Goal: Check status: Check status

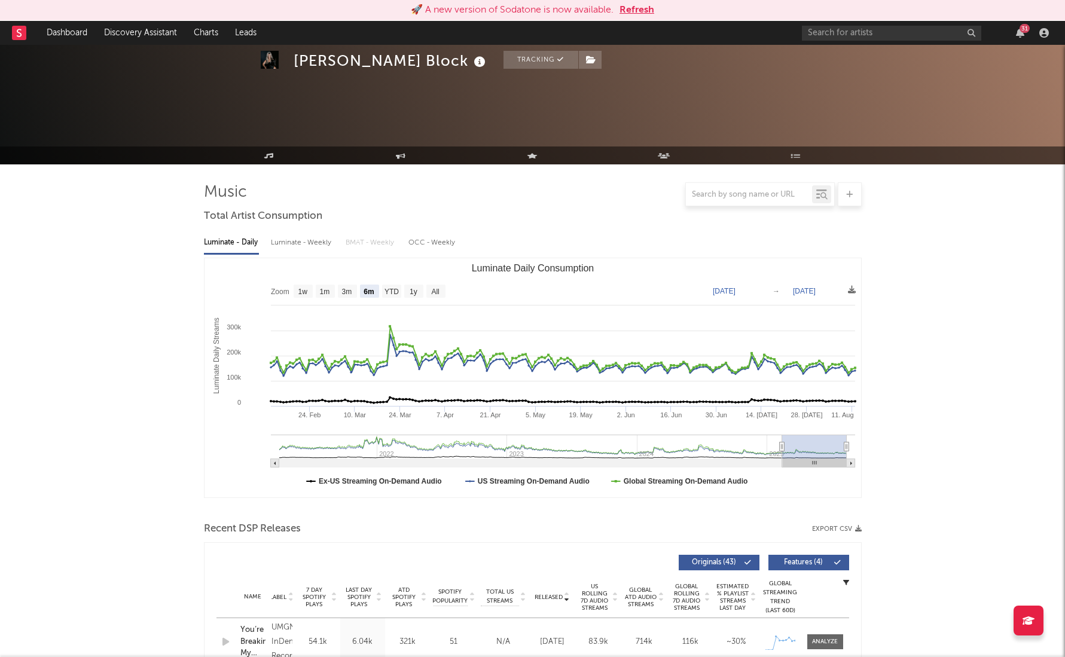
select select "6m"
select select "1w"
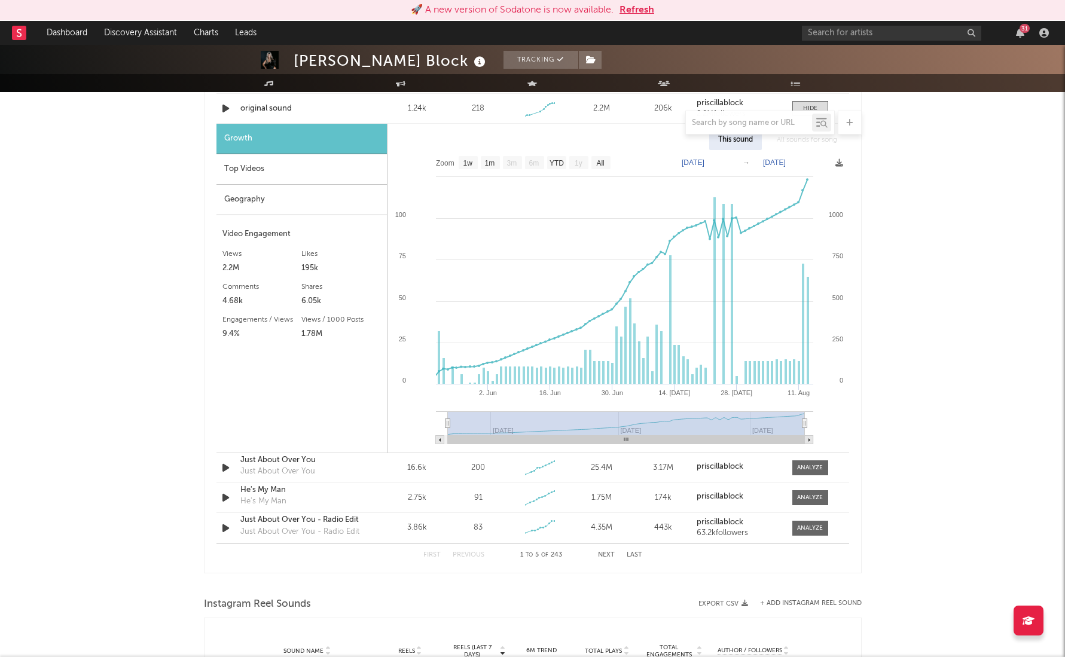
click at [637, 9] on button "Refresh" at bounding box center [637, 10] width 35 height 14
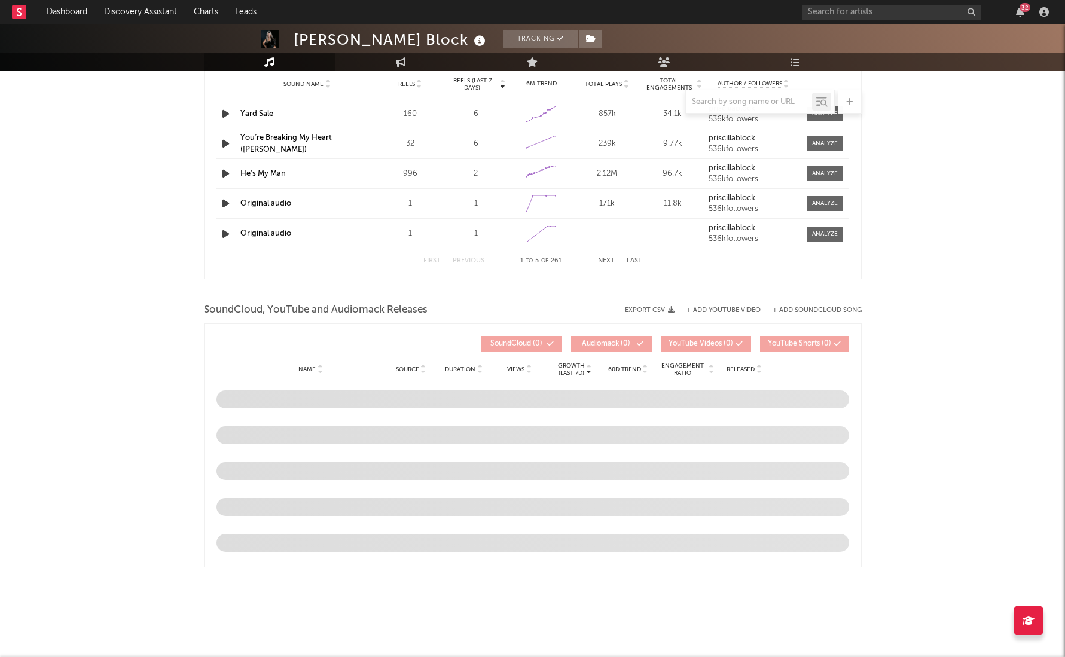
scroll to position [886, 0]
select select "6m"
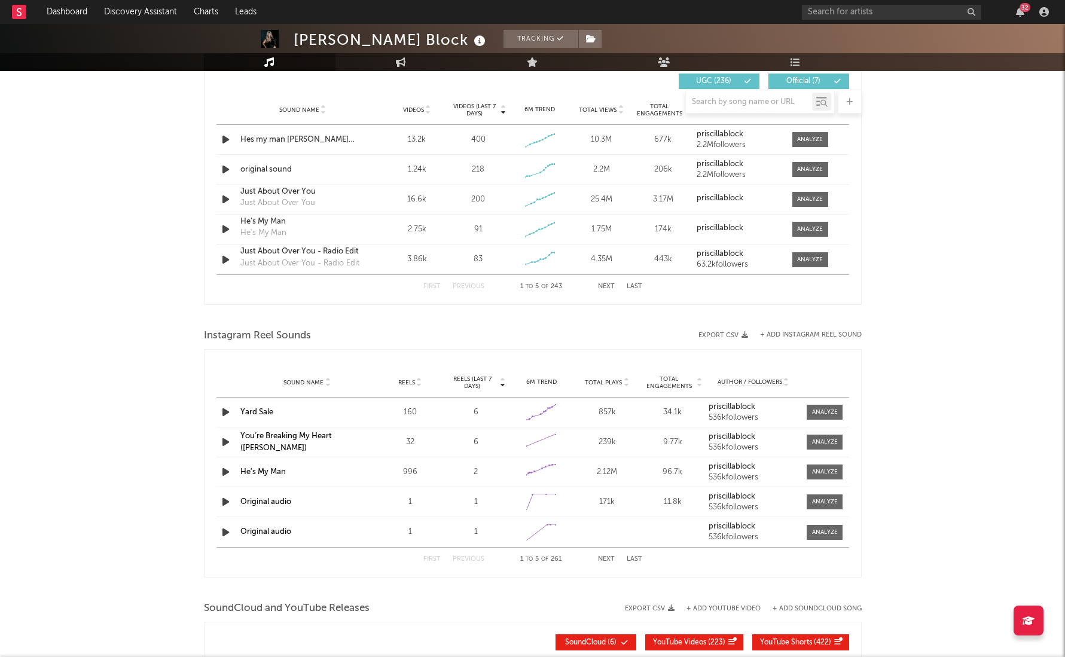
scroll to position [838, 0]
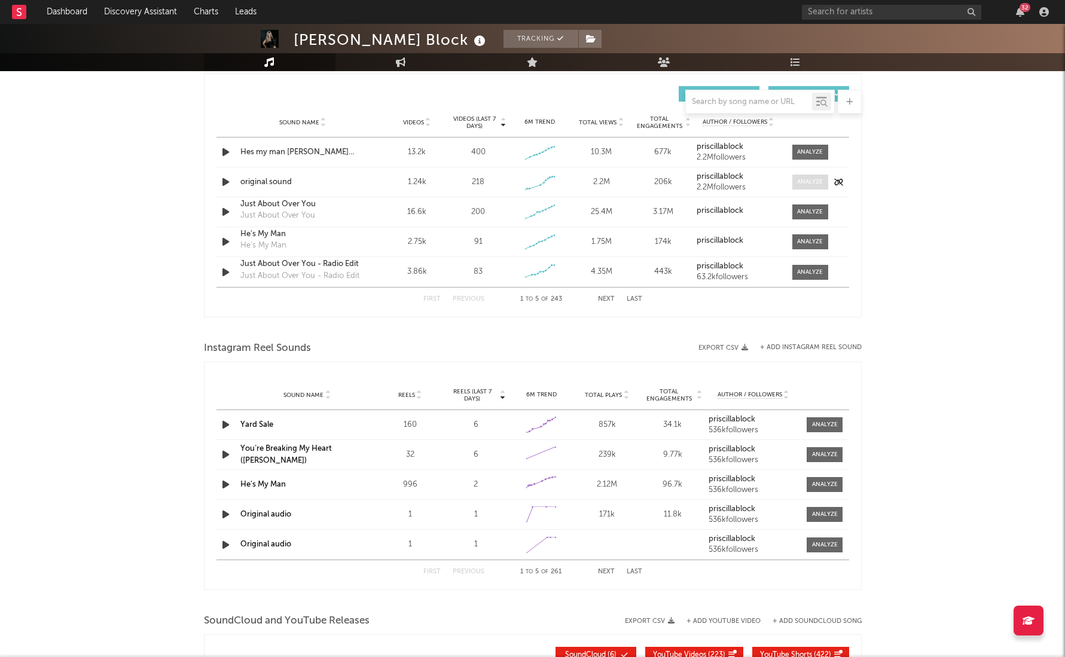
click at [807, 178] on div at bounding box center [810, 182] width 26 height 9
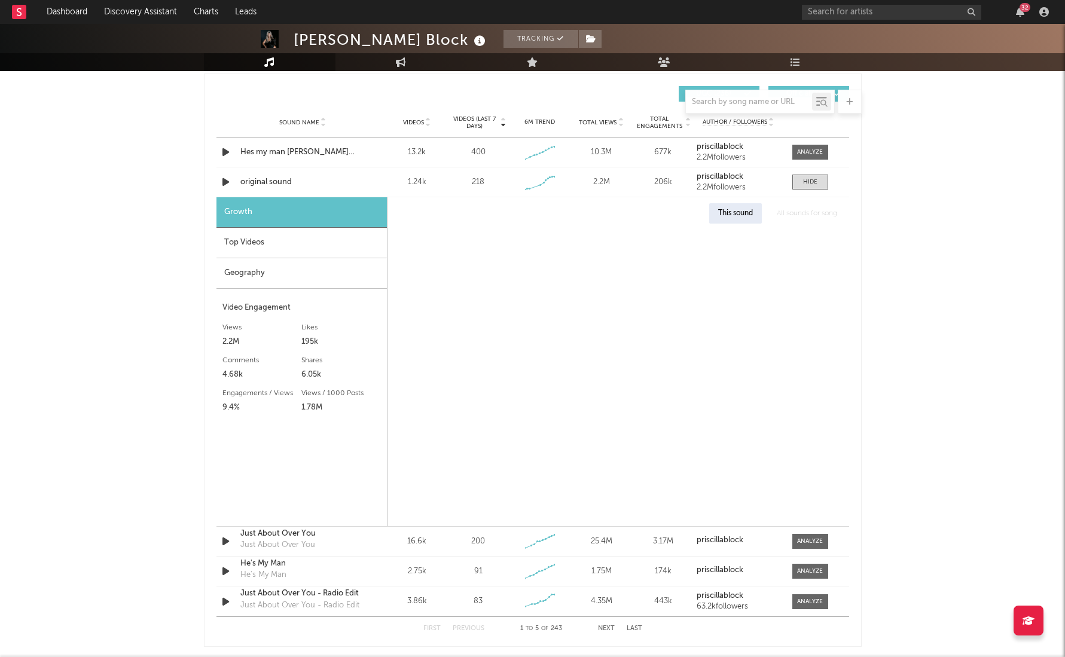
select select "1w"
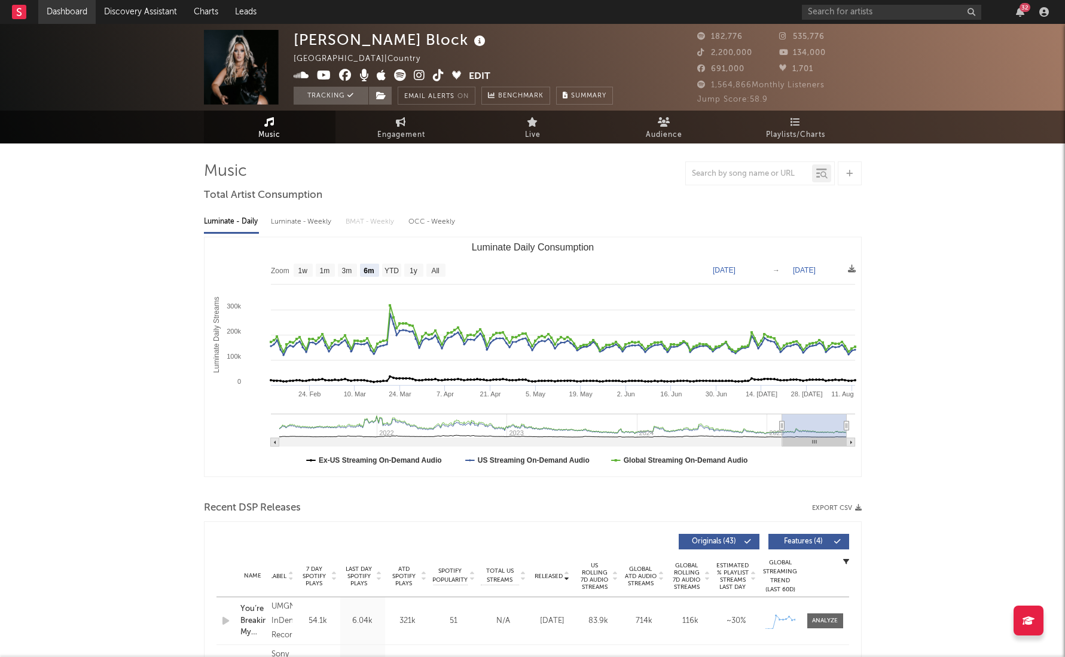
scroll to position [0, 0]
click at [65, 15] on link "Dashboard" at bounding box center [66, 12] width 57 height 24
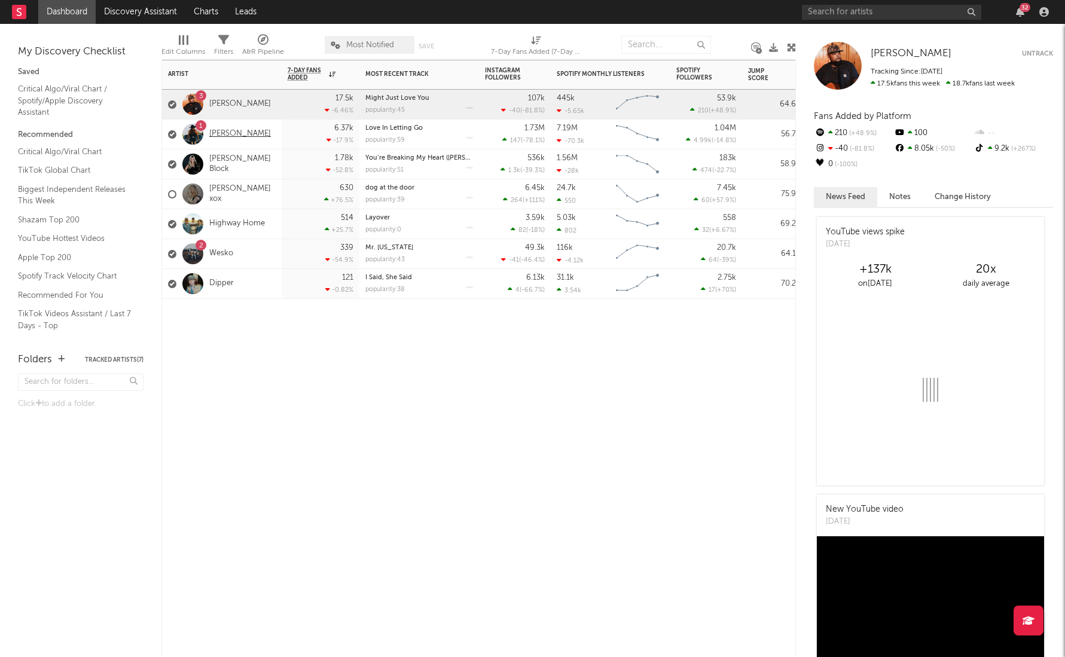
click at [234, 133] on link "[PERSON_NAME]" at bounding box center [240, 134] width 62 height 10
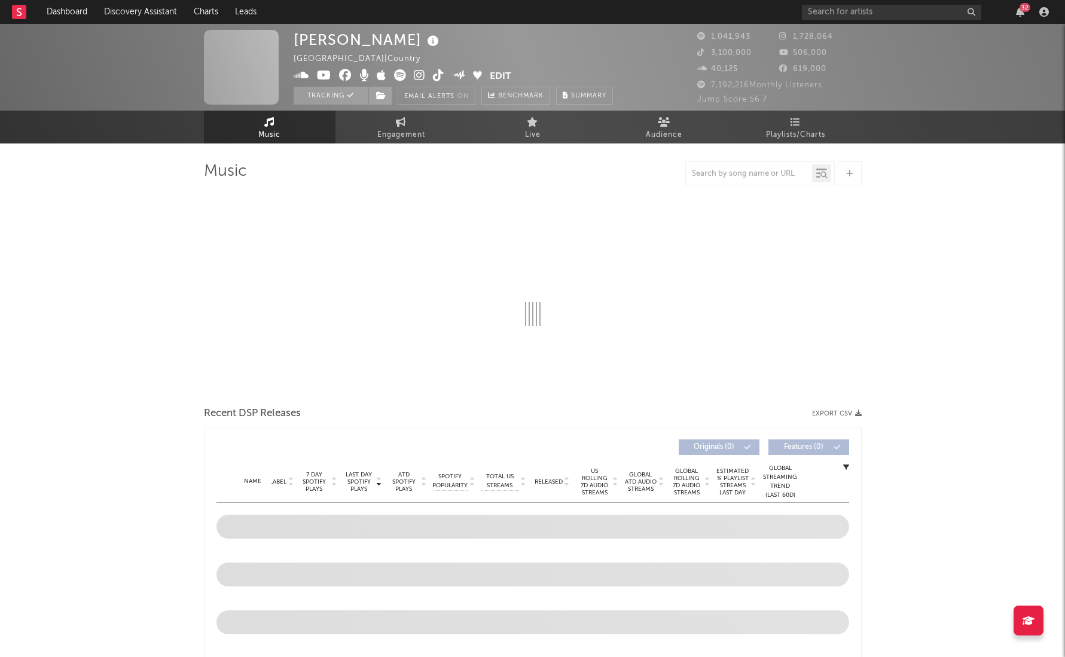
select select "6m"
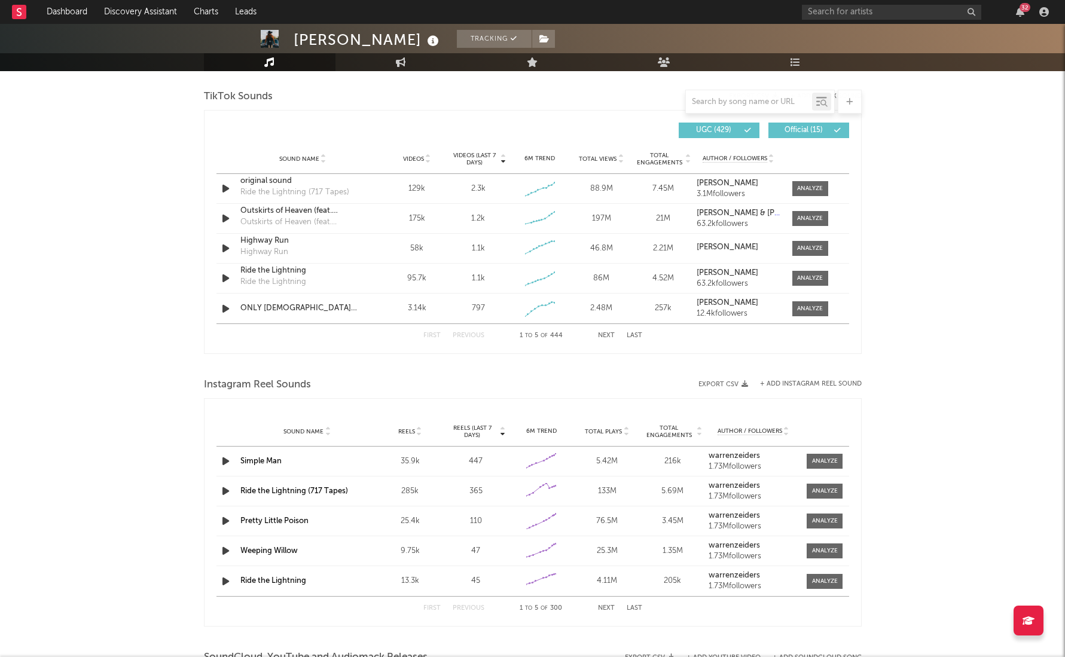
scroll to position [797, 0]
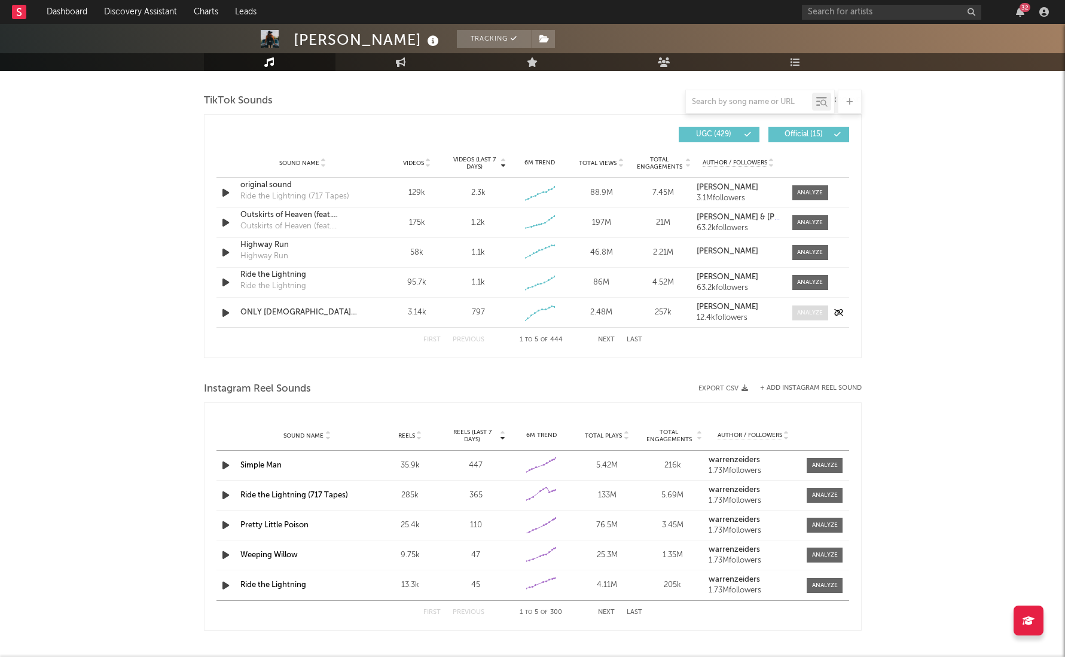
click at [812, 317] on div at bounding box center [810, 313] width 26 height 9
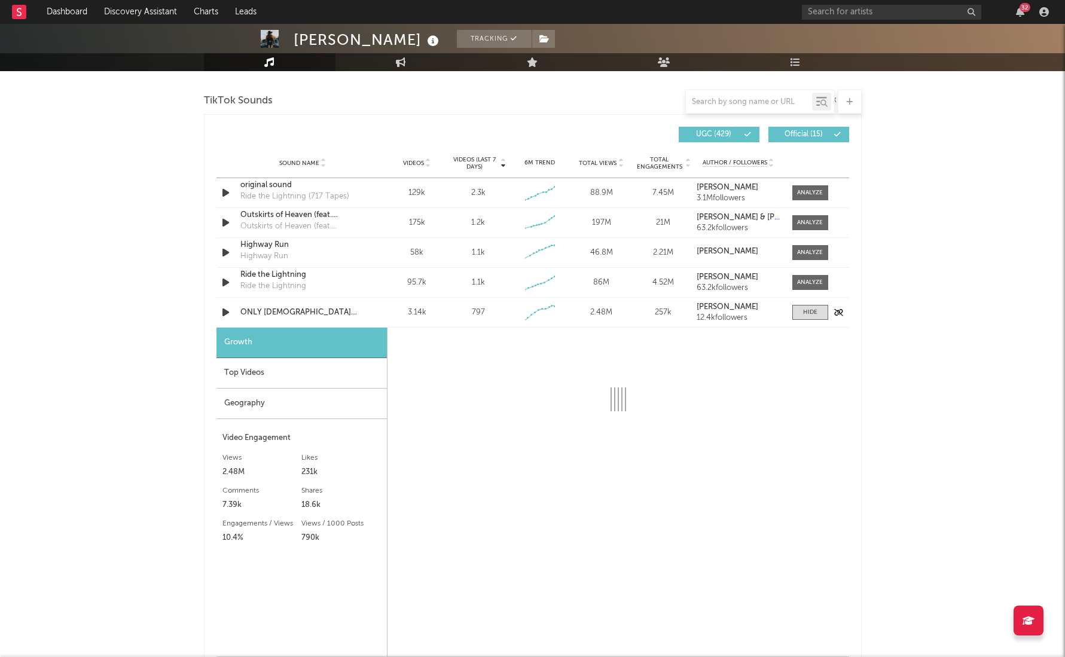
select select "1w"
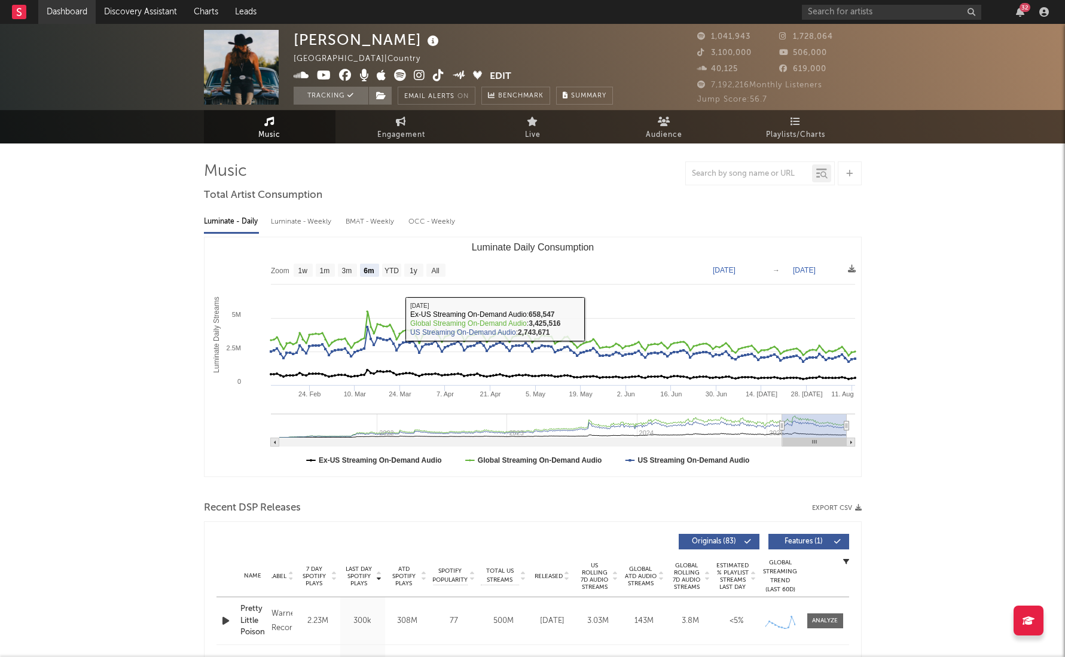
scroll to position [0, 0]
click at [84, 14] on link "Dashboard" at bounding box center [66, 12] width 57 height 24
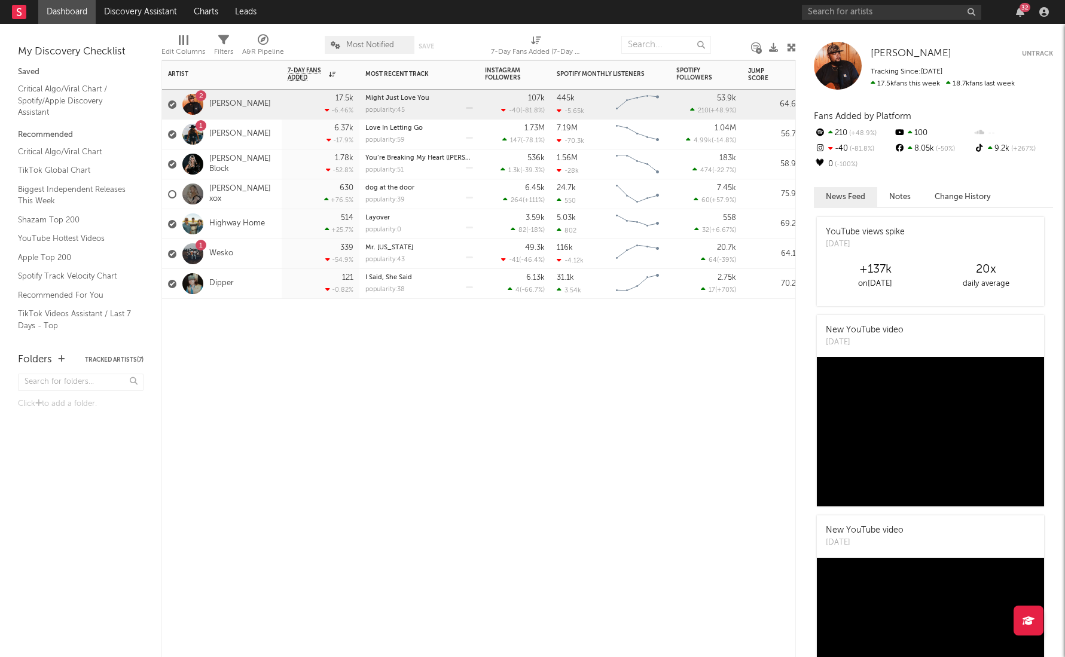
click at [212, 156] on div "[PERSON_NAME] Block" at bounding box center [222, 164] width 108 height 35
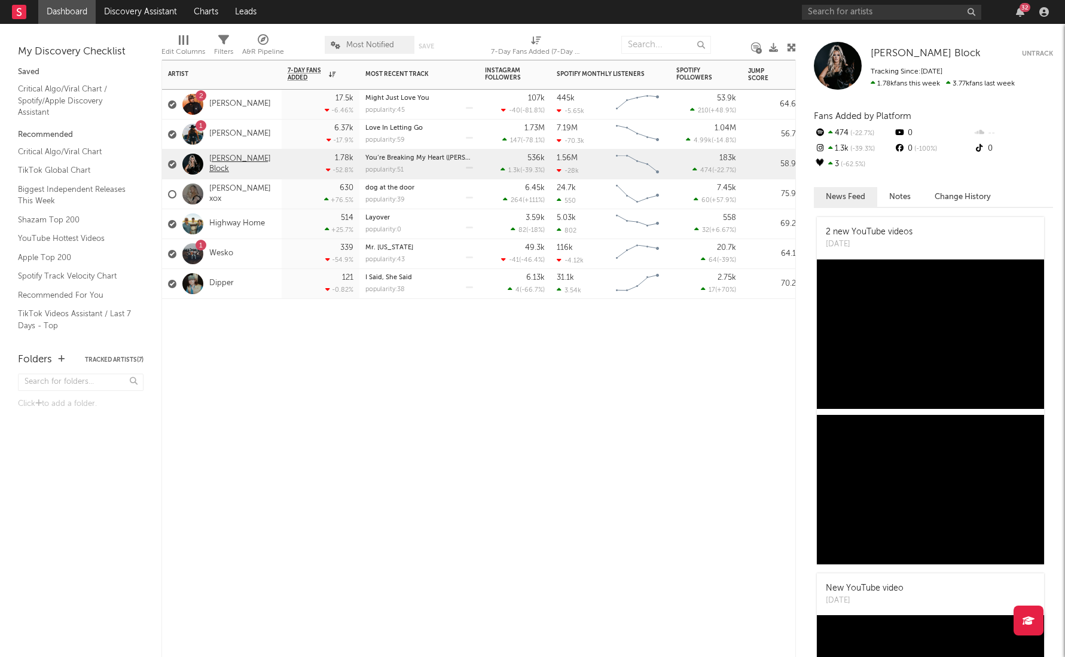
click at [218, 161] on link "[PERSON_NAME] Block" at bounding box center [242, 164] width 66 height 20
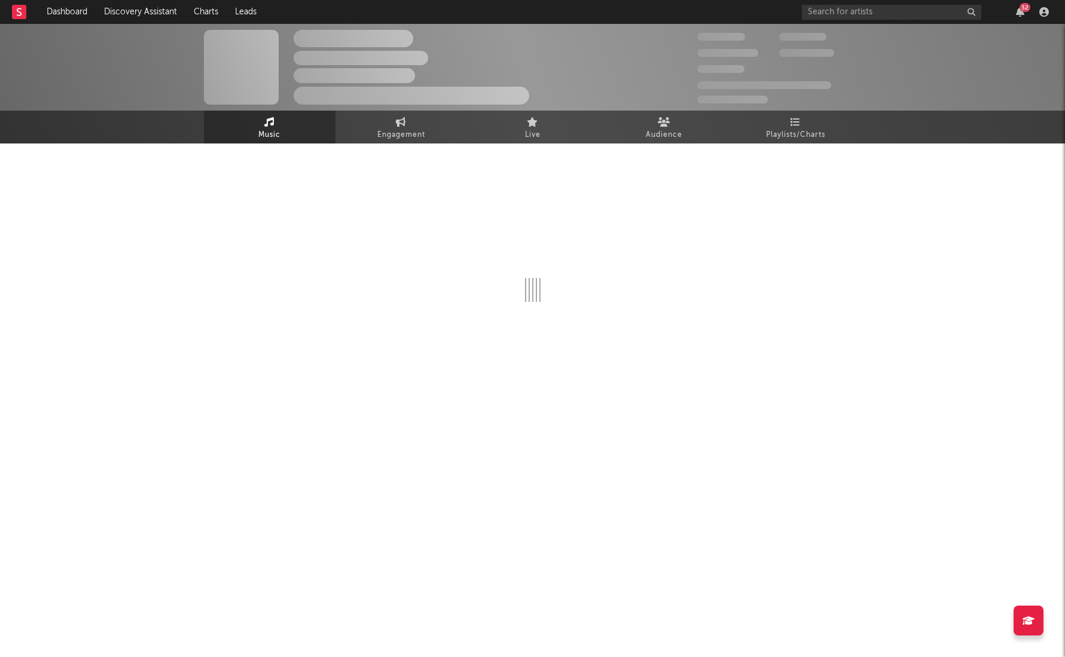
select select "6m"
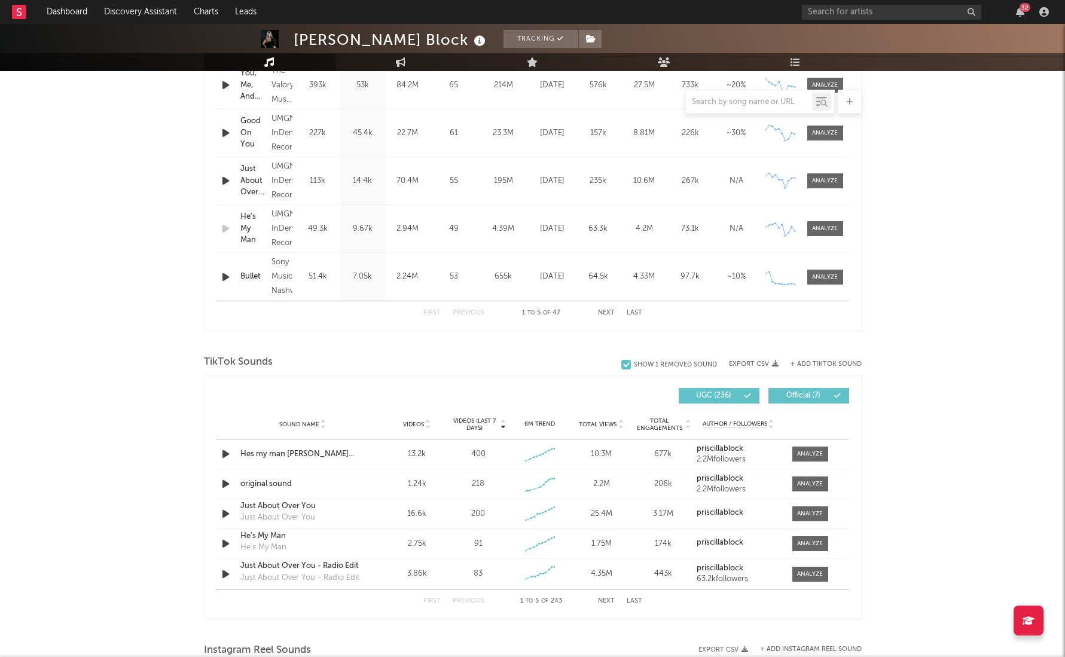
scroll to position [570, 0]
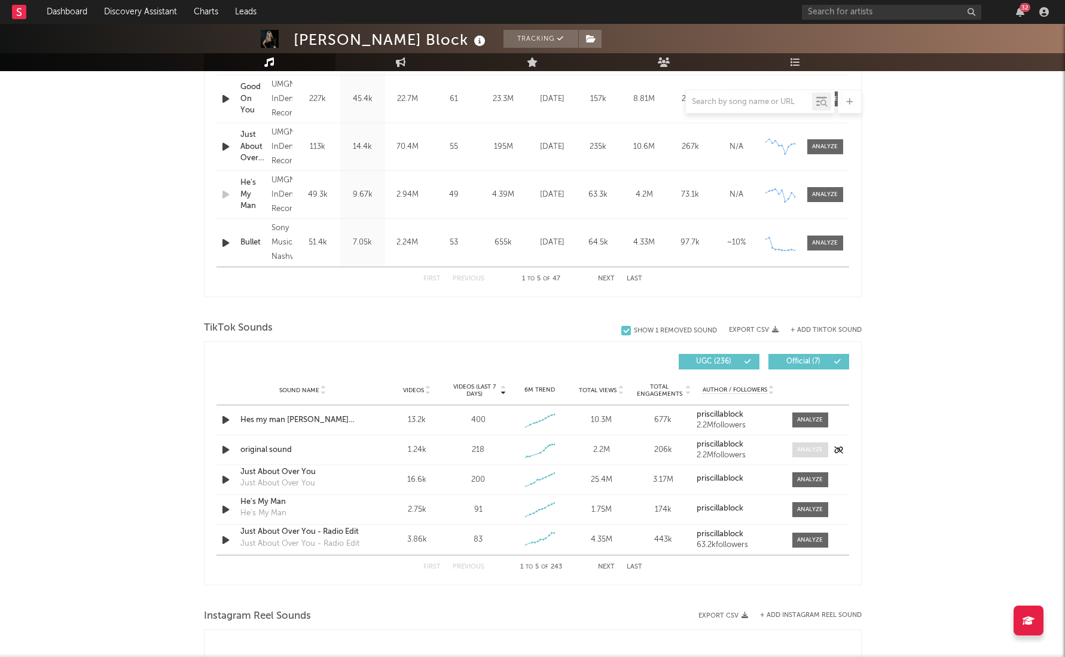
click at [811, 446] on div at bounding box center [810, 450] width 26 height 9
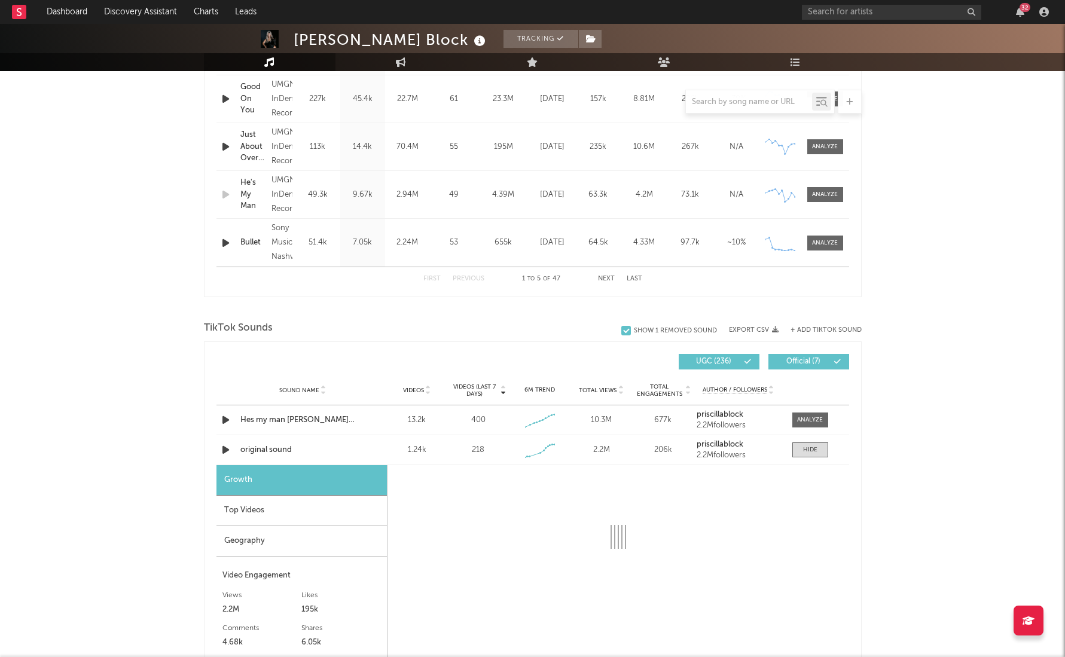
select select "1w"
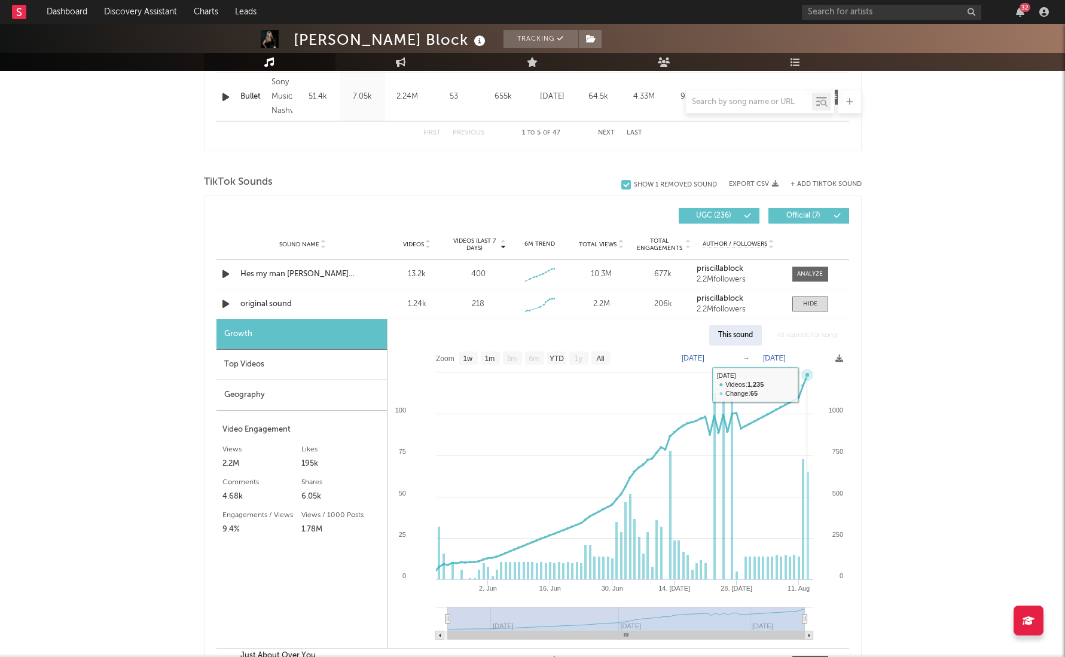
scroll to position [716, 0]
